Goal: Task Accomplishment & Management: Manage account settings

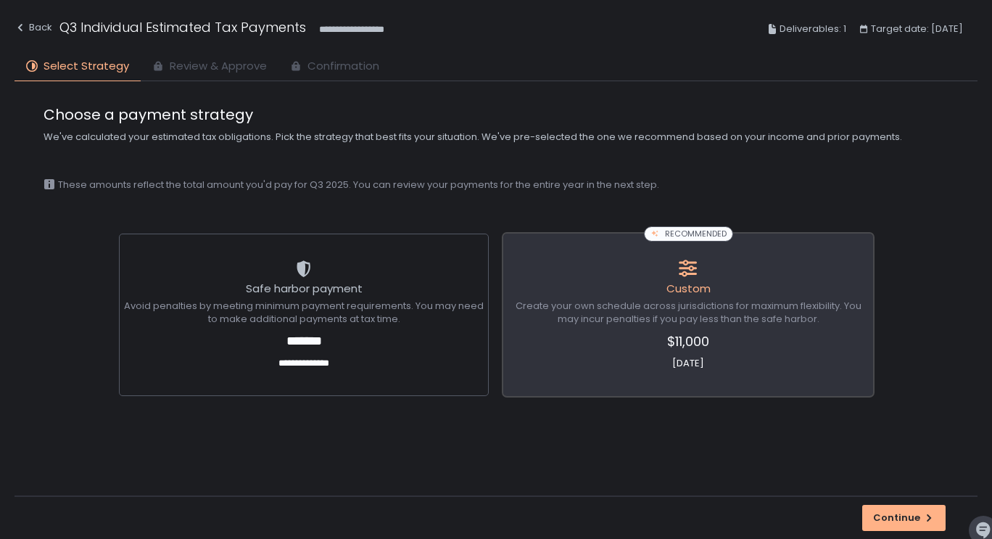
click at [747, 336] on span "$11,000" at bounding box center [688, 341] width 360 height 20
click at [899, 507] on button "Continue" at bounding box center [903, 518] width 83 height 26
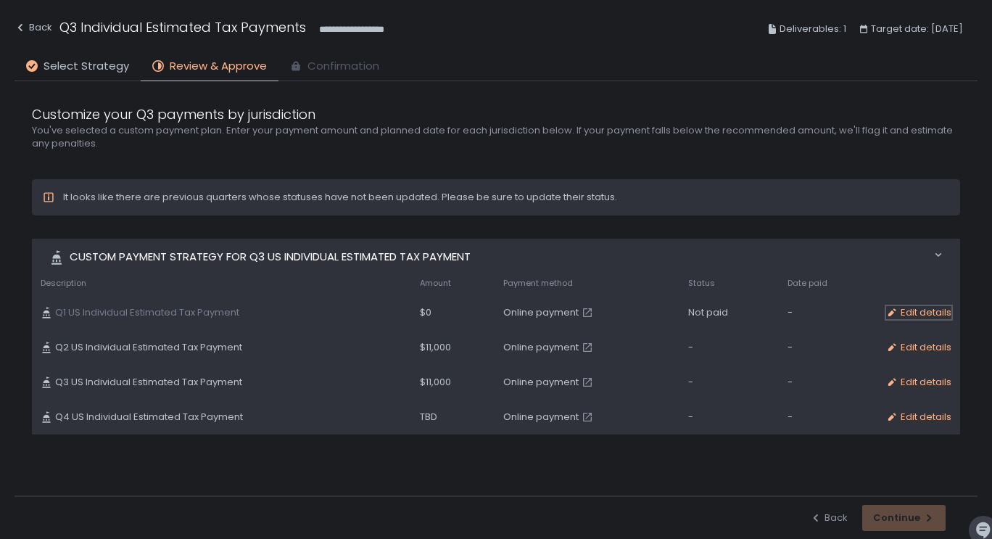
click at [914, 312] on div "Edit details" at bounding box center [918, 312] width 65 height 13
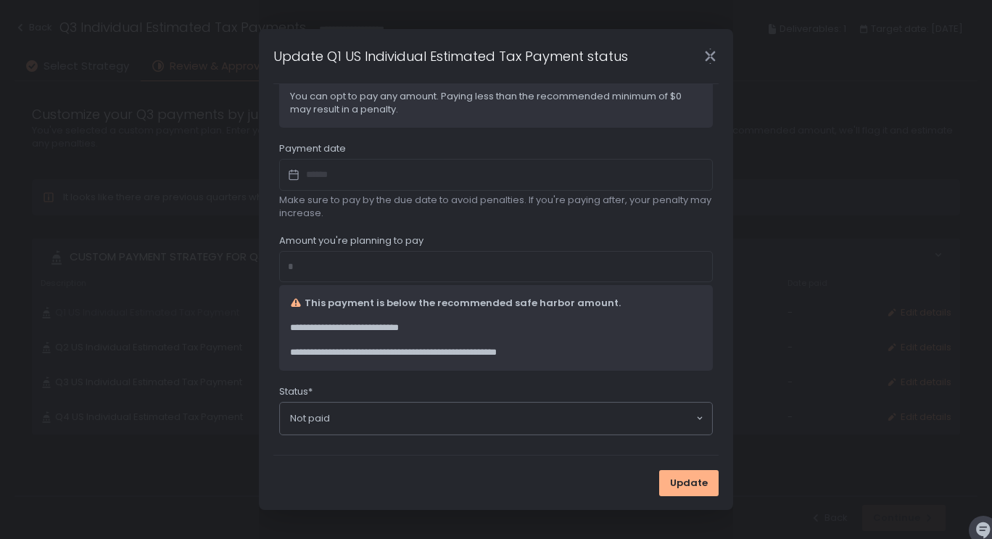
scroll to position [114, 0]
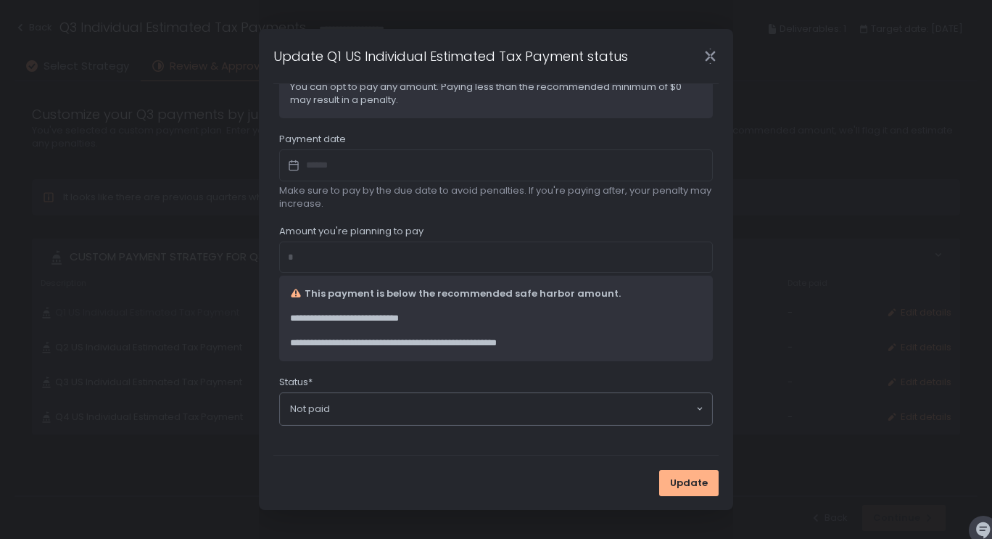
click at [584, 404] on input "Search for option" at bounding box center [512, 409] width 365 height 14
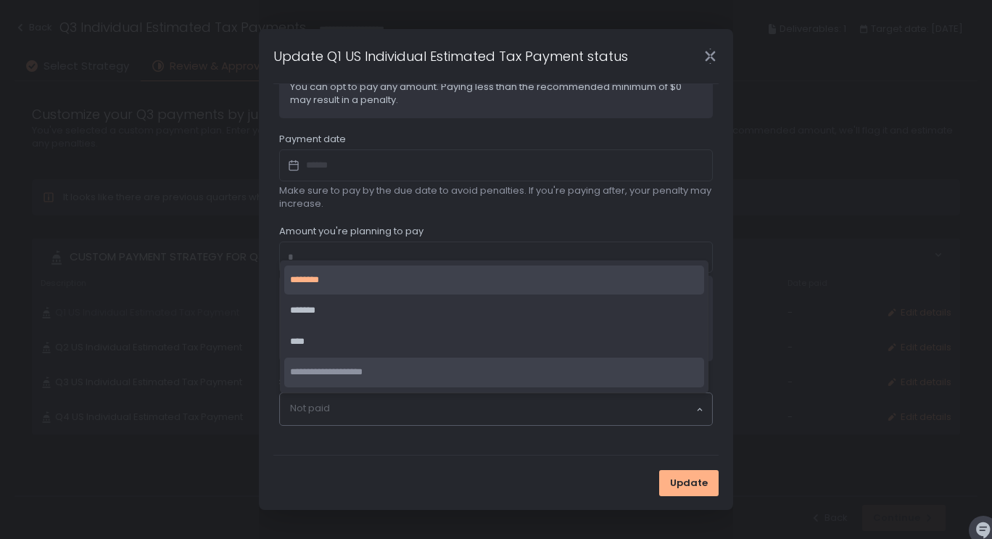
click at [582, 436] on div "**********" at bounding box center [495, 212] width 445 height 484
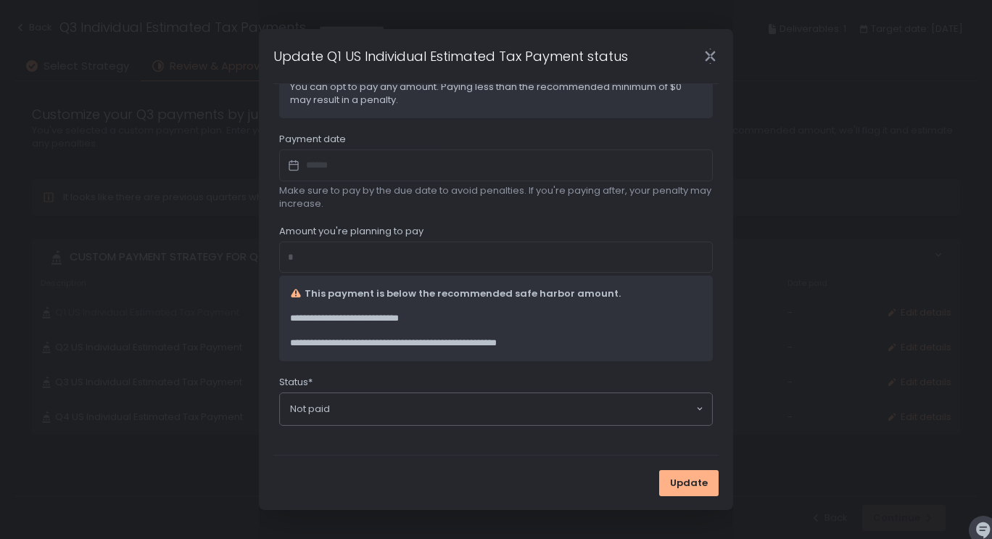
click at [703, 60] on icon "Close" at bounding box center [709, 56] width 15 height 15
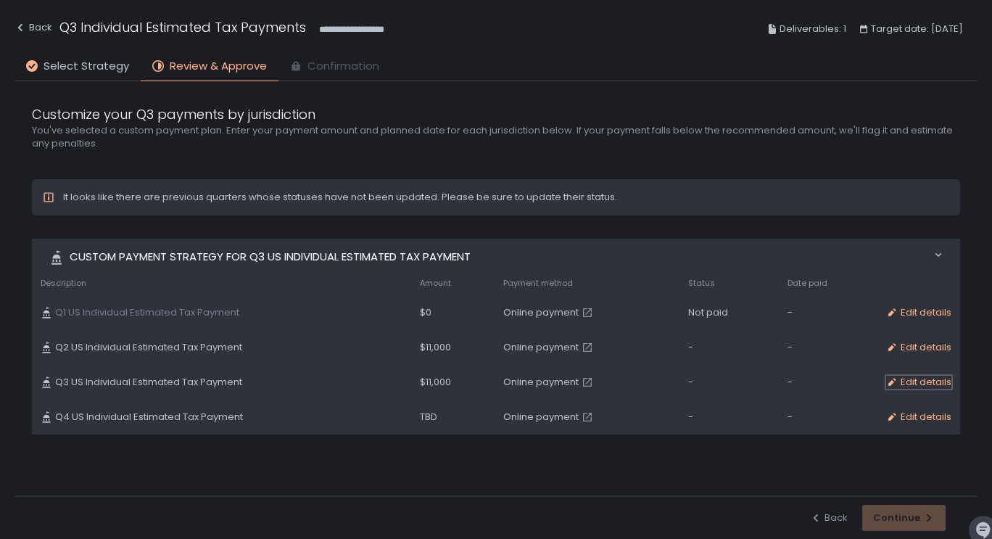
click at [909, 387] on div "Edit details" at bounding box center [918, 381] width 65 height 13
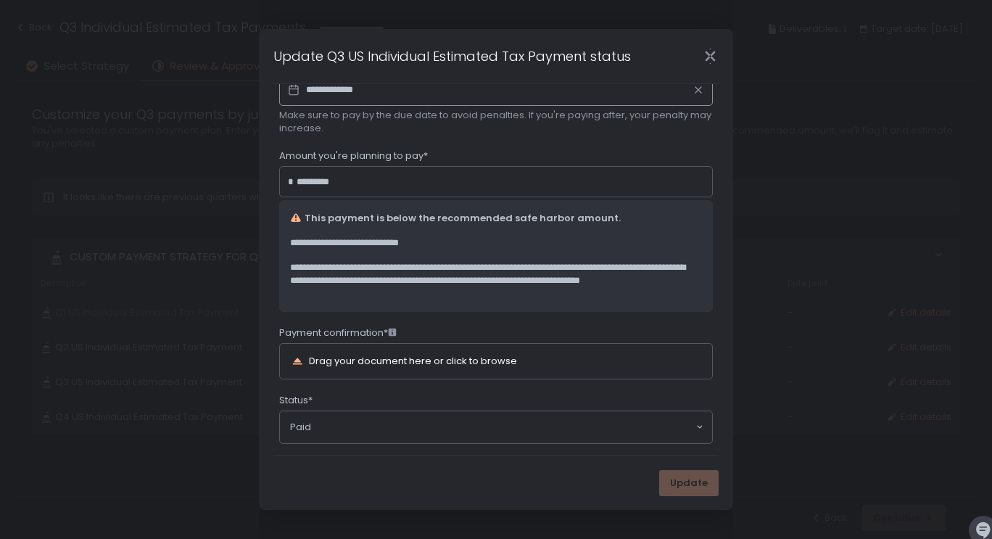
scroll to position [207, 0]
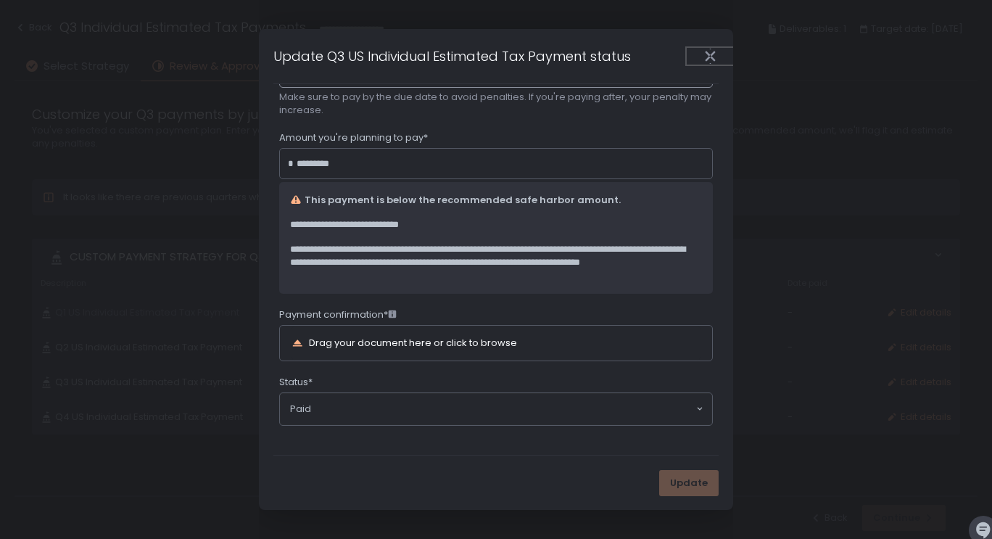
click at [701, 57] on button "Close" at bounding box center [709, 56] width 46 height 17
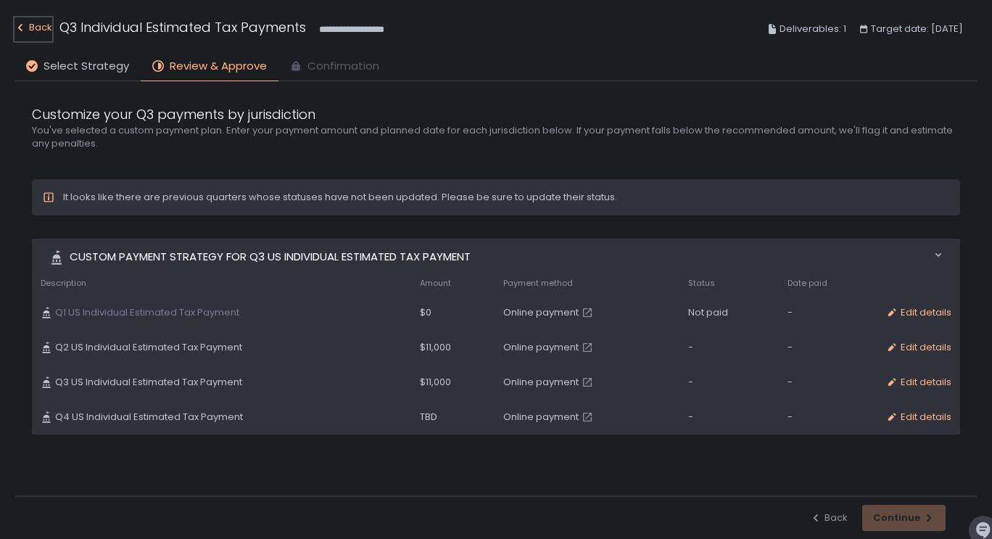
click at [35, 20] on div "Back" at bounding box center [33, 27] width 38 height 17
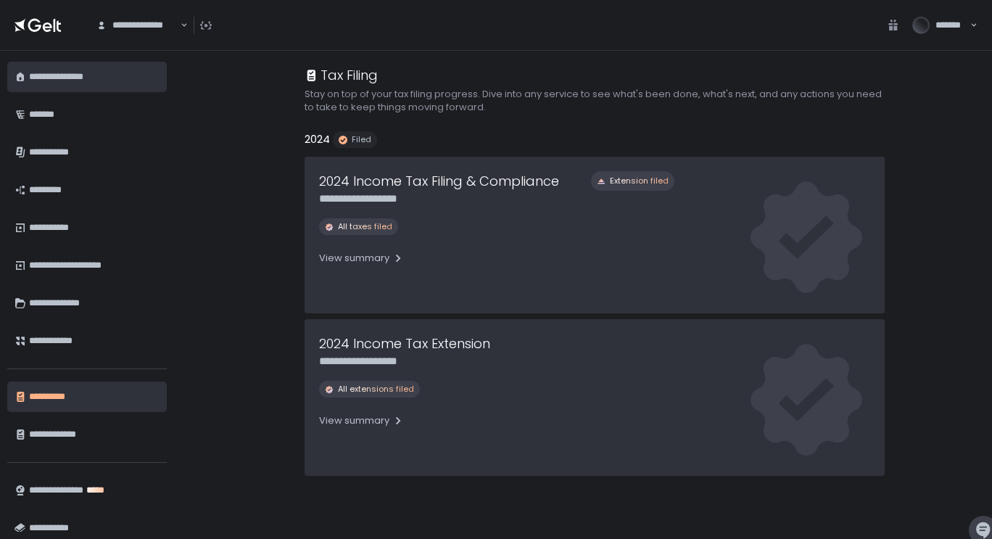
click at [54, 70] on div "**********" at bounding box center [92, 77] width 127 height 25
